Goal: Download file/media

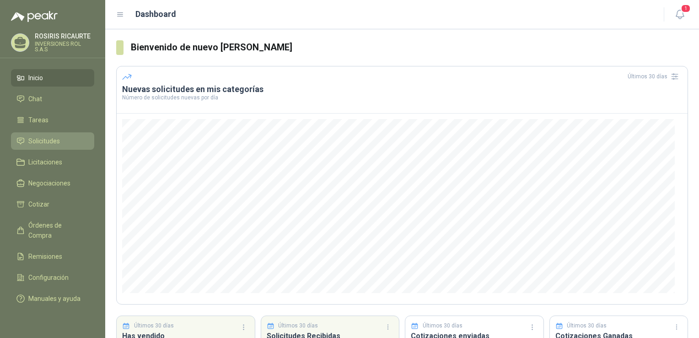
click at [48, 143] on span "Solicitudes" at bounding box center [44, 141] width 32 height 10
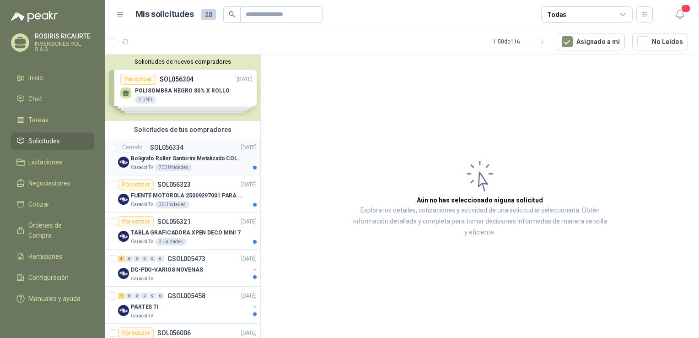
click at [211, 170] on div "Caracol TV 700 Unidades" at bounding box center [194, 167] width 126 height 7
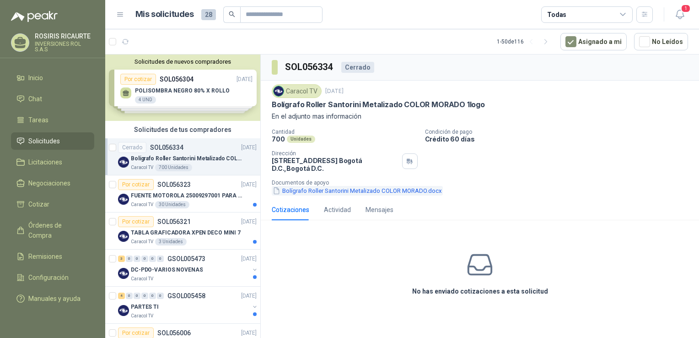
click at [311, 191] on button "Bolígrafo Roller Santorini Metalizado COLOR MORADO.docx" at bounding box center [357, 191] width 171 height 10
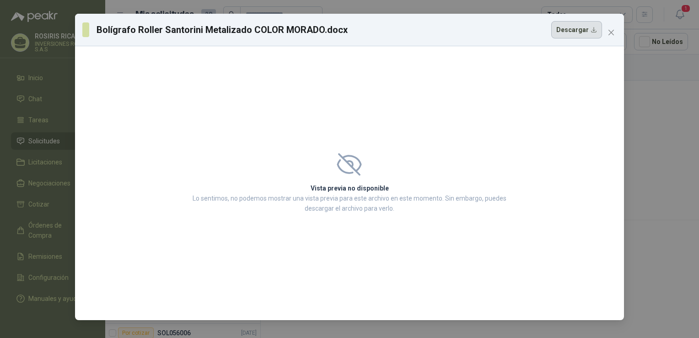
click at [578, 32] on button "Descargar" at bounding box center [576, 29] width 51 height 17
click at [388, 105] on div "Vista previa no disponible Lo sentimos, no podemos mostrar una vista previa par…" at bounding box center [349, 183] width 549 height 274
click at [677, 122] on div "Bolígrafo Roller Santorini Metalizado COLOR MORADO.docx Descargar Vista previa …" at bounding box center [349, 169] width 699 height 338
